Goal: Check status: Check status

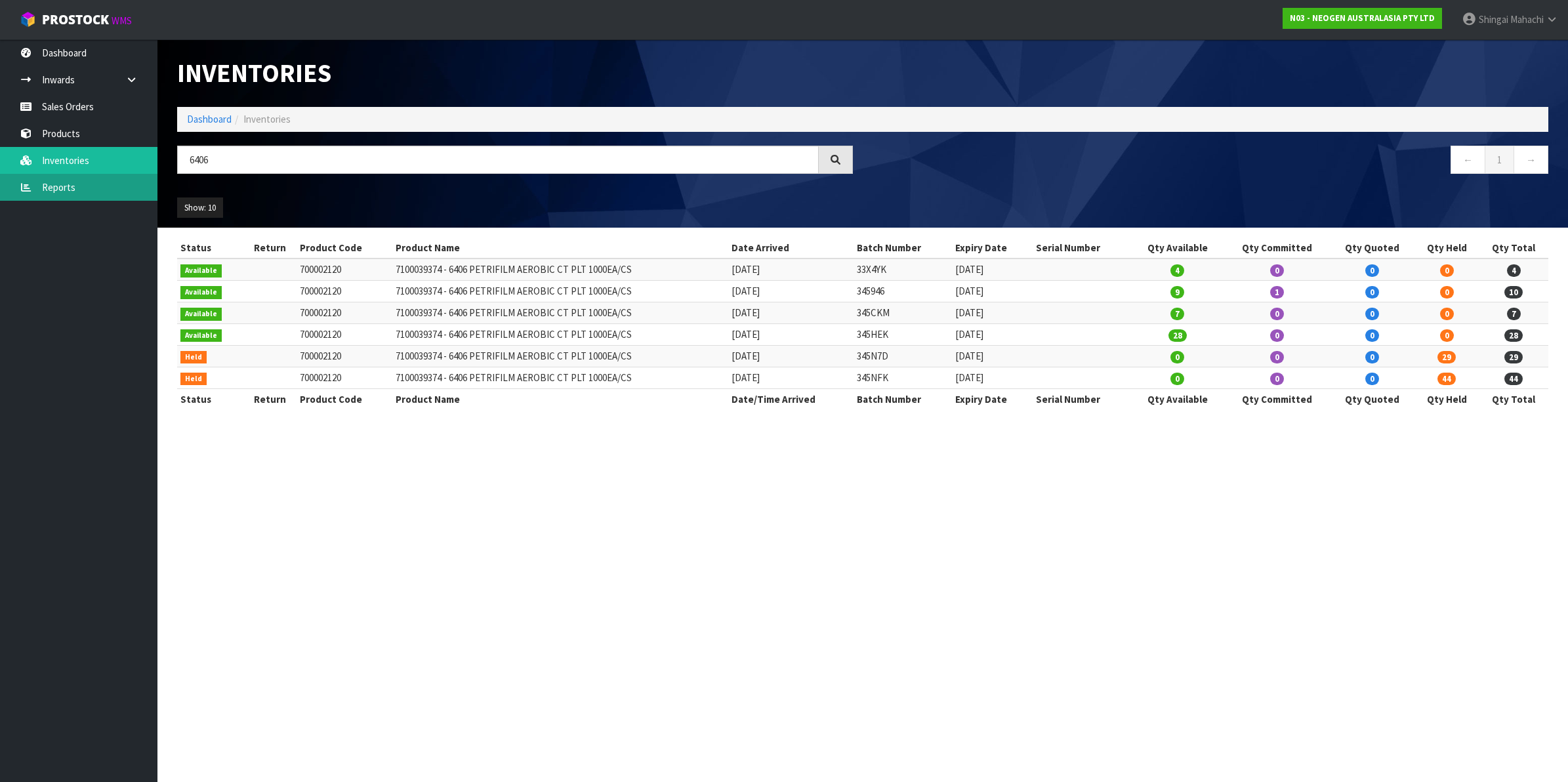
click at [54, 183] on link "Reports" at bounding box center [79, 188] width 157 height 27
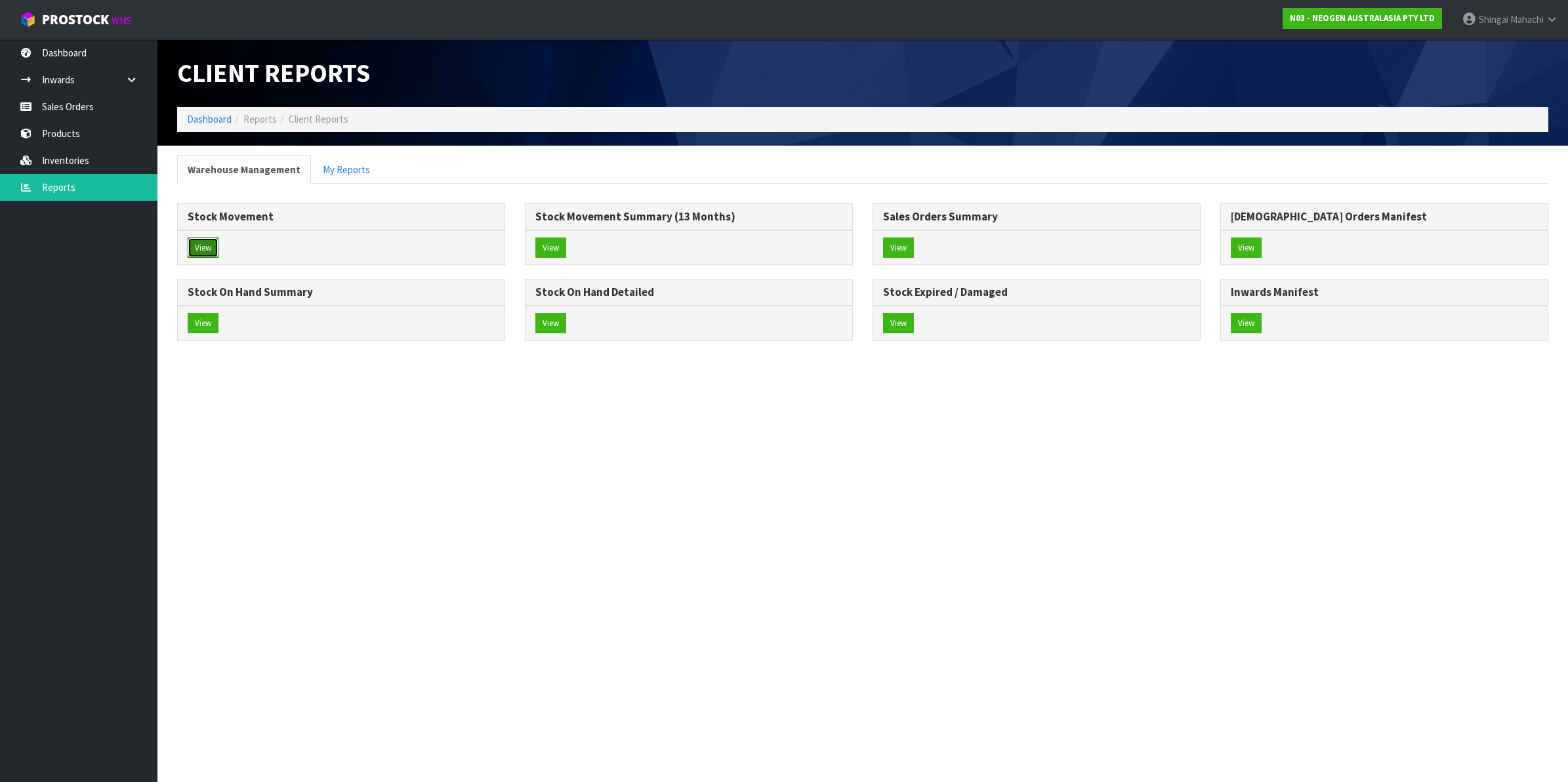
click at [204, 248] on button "View" at bounding box center [203, 248] width 31 height 21
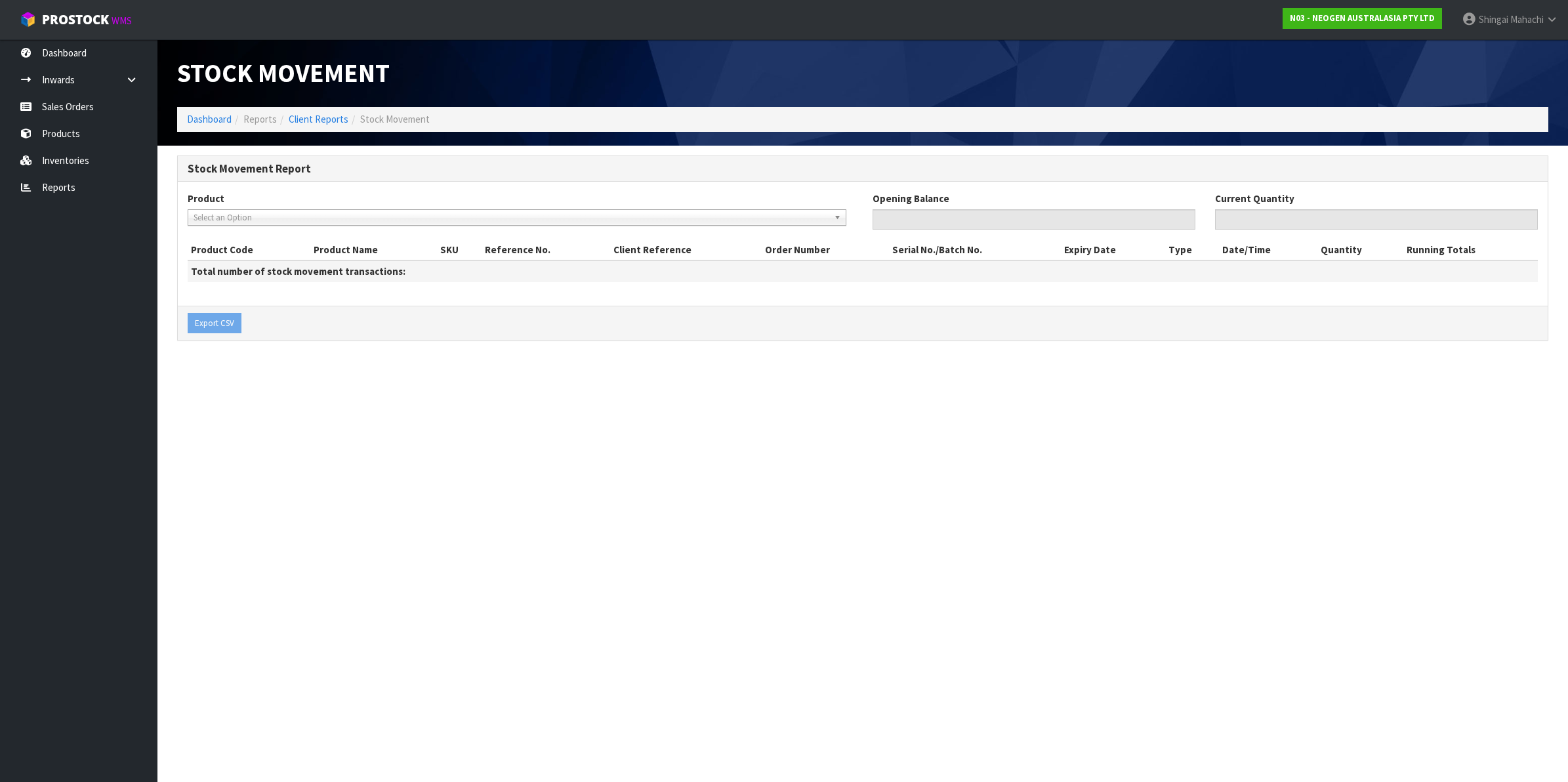
click at [243, 221] on span "Select an Option" at bounding box center [511, 218] width 635 height 15
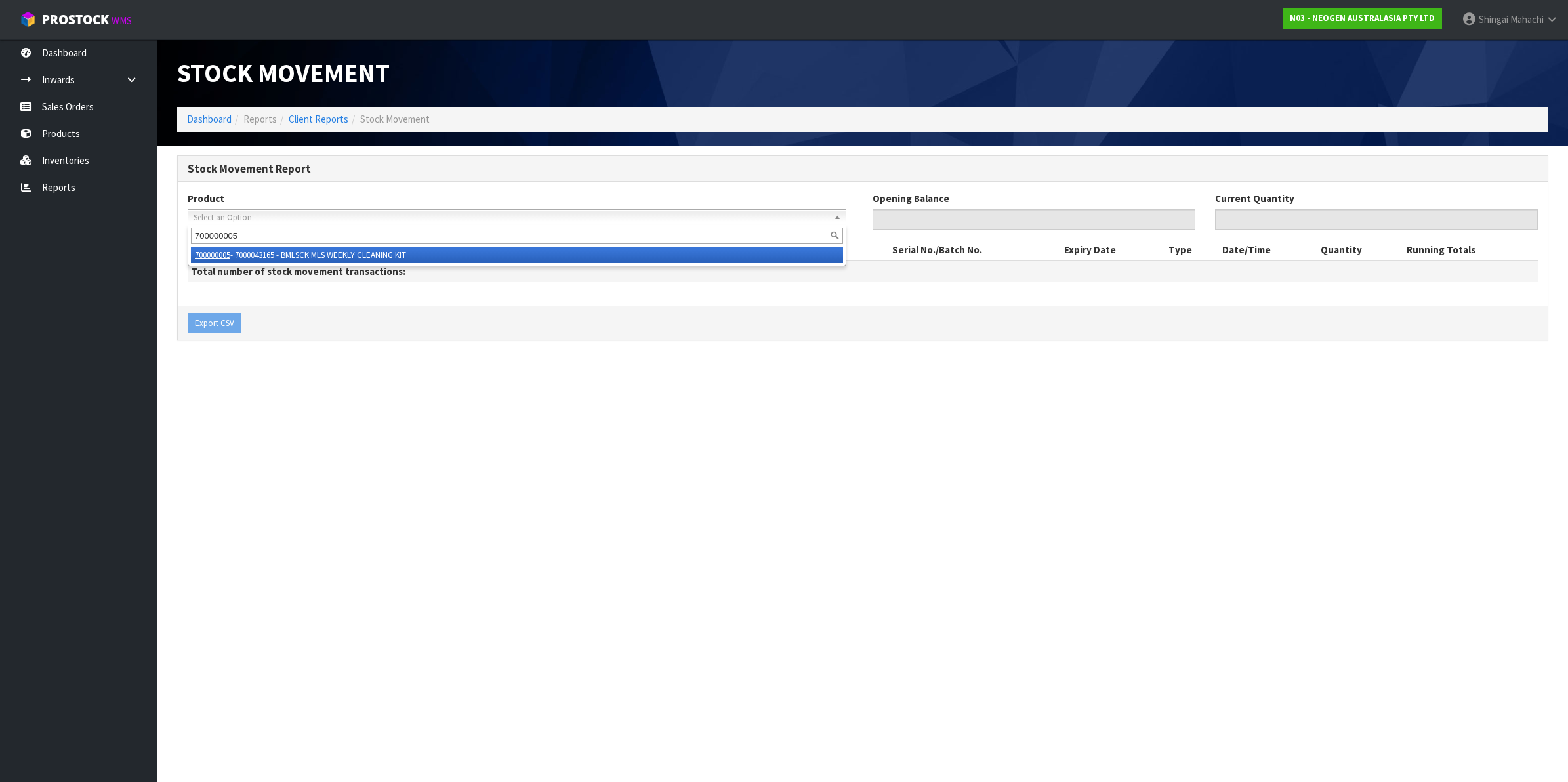
type input "700000005"
click at [332, 258] on li "700000005 - 7000043165 - BMLSCK MLS WEEKLY CLEANING KIT" at bounding box center [517, 254] width 652 height 16
type input "0"
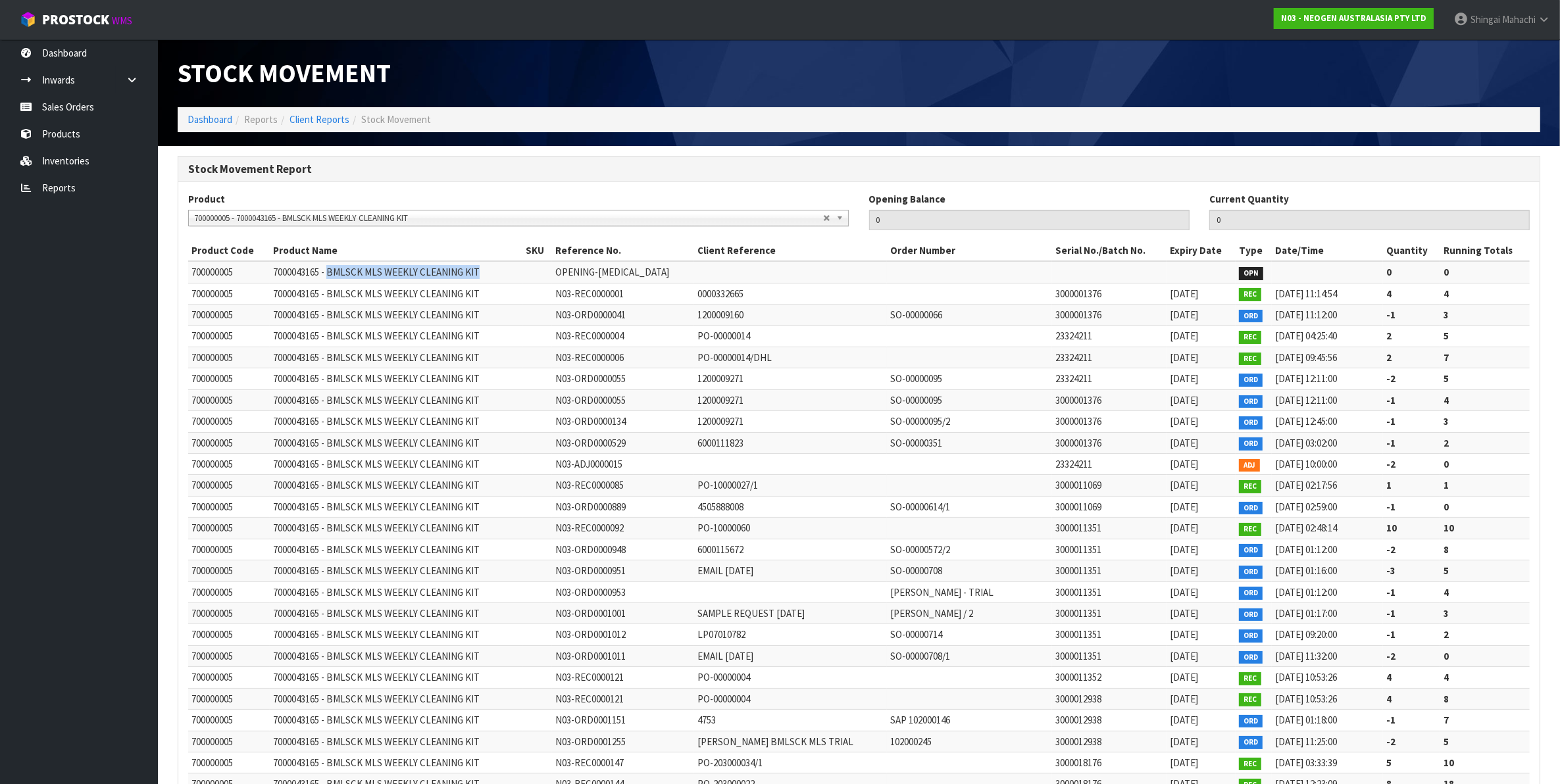
drag, startPoint x: 331, startPoint y: 270, endPoint x: 485, endPoint y: 262, distance: 154.2
click at [485, 262] on td "7000043165 - BMLSCK MLS WEEKLY CLEANING KIT" at bounding box center [396, 271] width 253 height 21
drag, startPoint x: 485, startPoint y: 262, endPoint x: 451, endPoint y: 274, distance: 36.1
copy span "BMLSCK MLS WEEKLY CLEANING KIT"
click at [55, 155] on link "Inventories" at bounding box center [79, 161] width 158 height 27
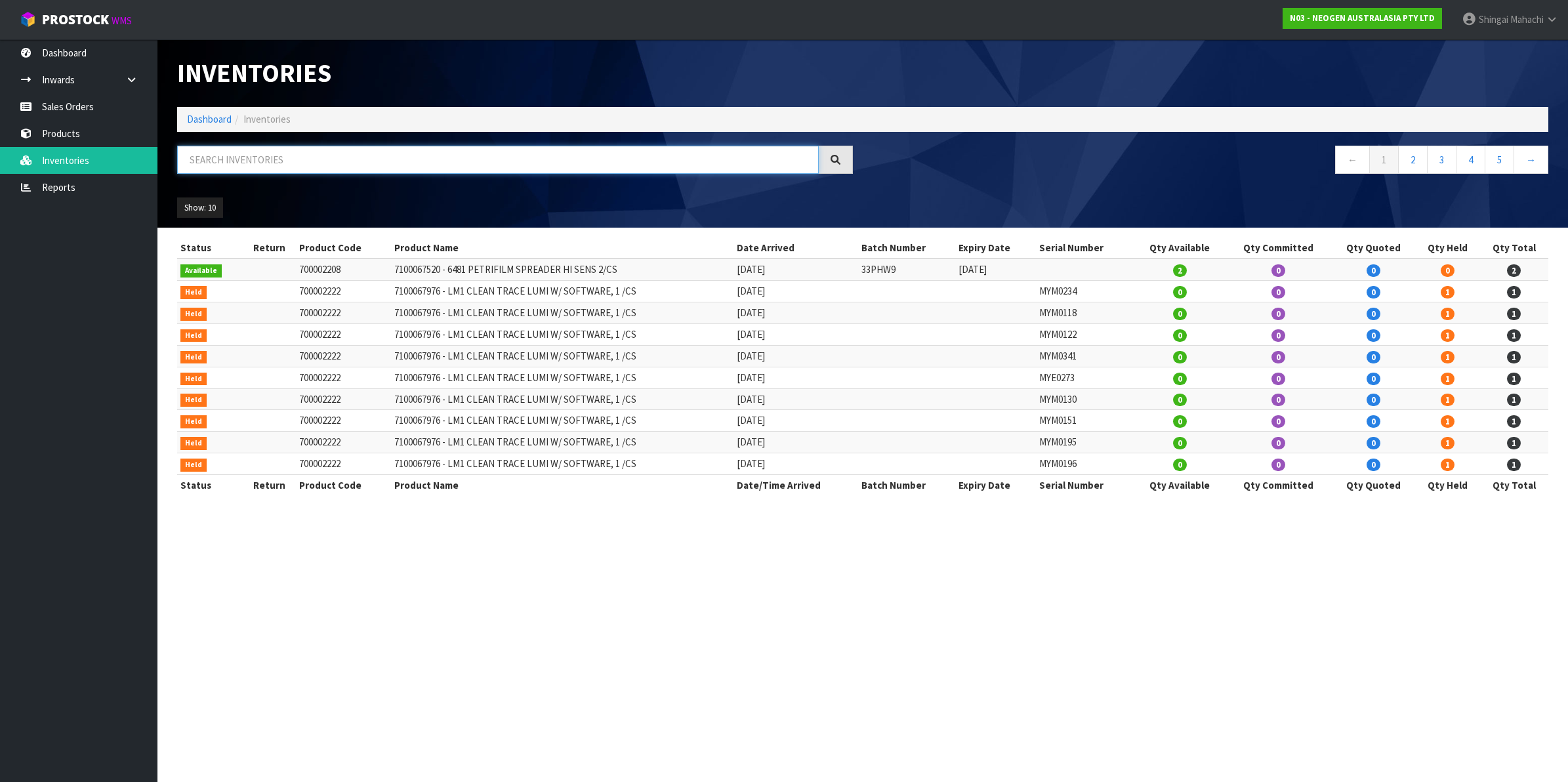
click at [241, 160] on input "text" at bounding box center [498, 160] width 642 height 28
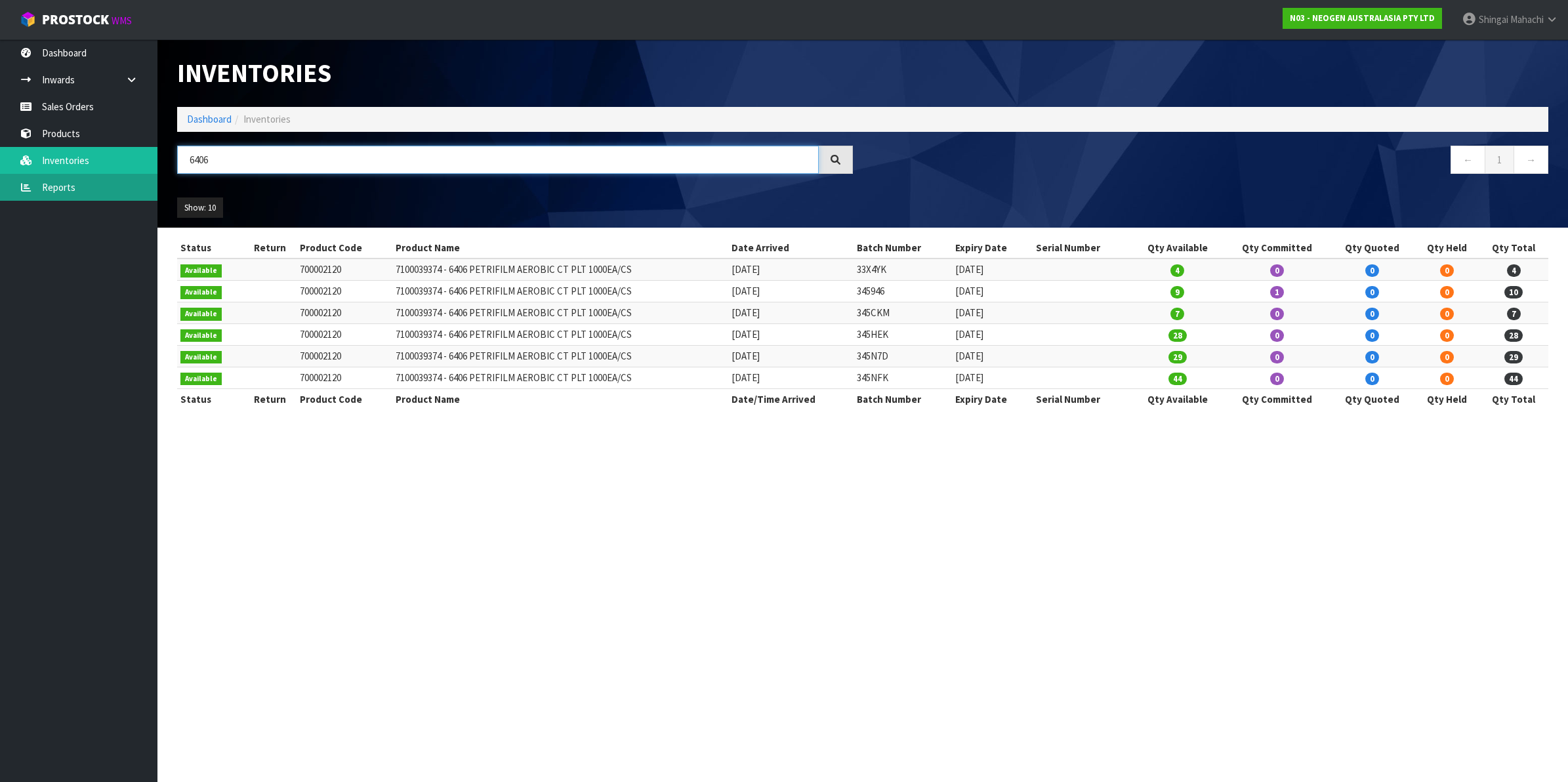
type input "6406"
